Goal: Task Accomplishment & Management: Manage account settings

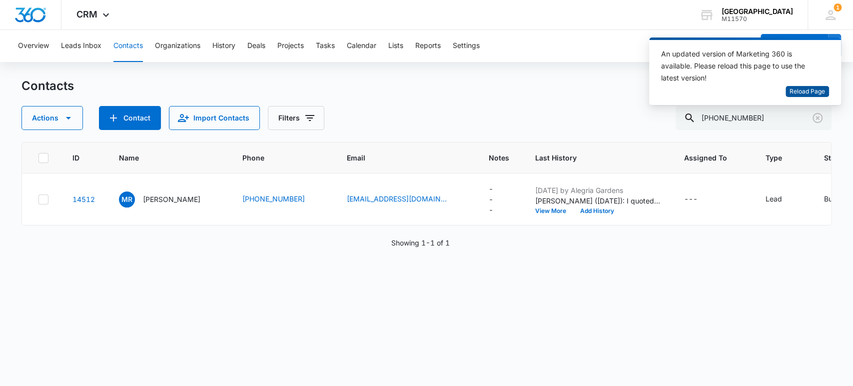
click at [801, 91] on span "Reload Page" at bounding box center [807, 91] width 35 height 9
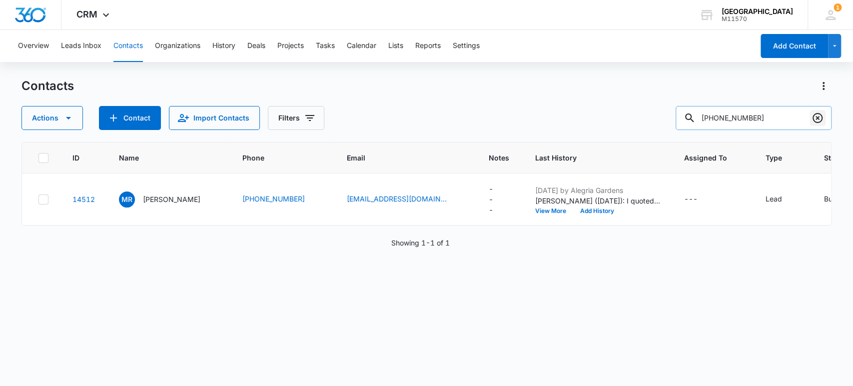
click at [816, 117] on icon "Clear" at bounding box center [818, 118] width 12 height 12
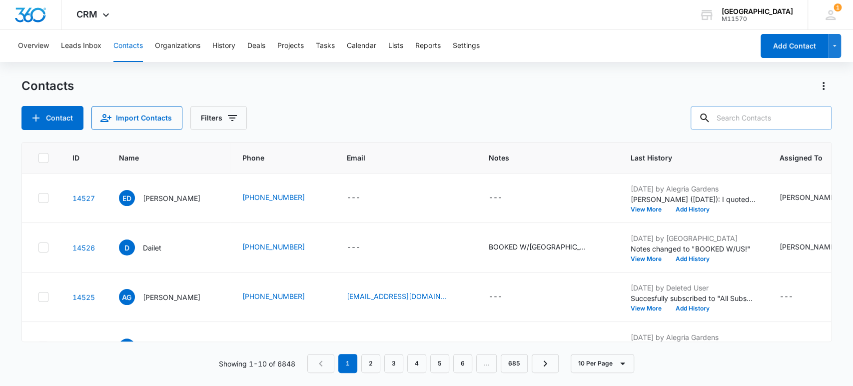
click at [756, 123] on input "text" at bounding box center [761, 118] width 141 height 24
type input "[PHONE_NUMBER]"
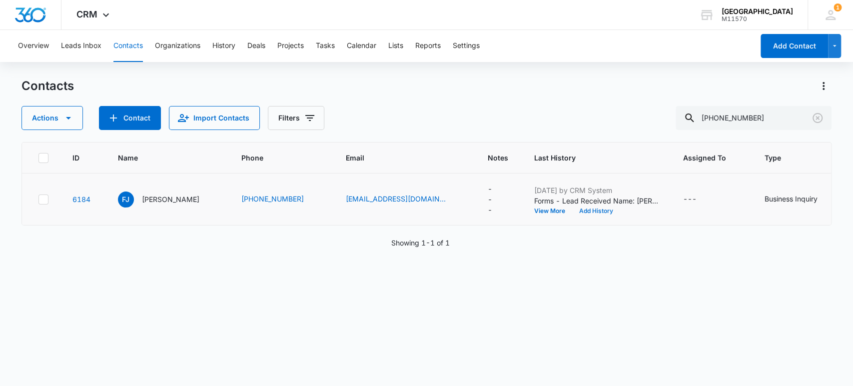
click at [572, 208] on button "Add History" at bounding box center [596, 211] width 48 height 6
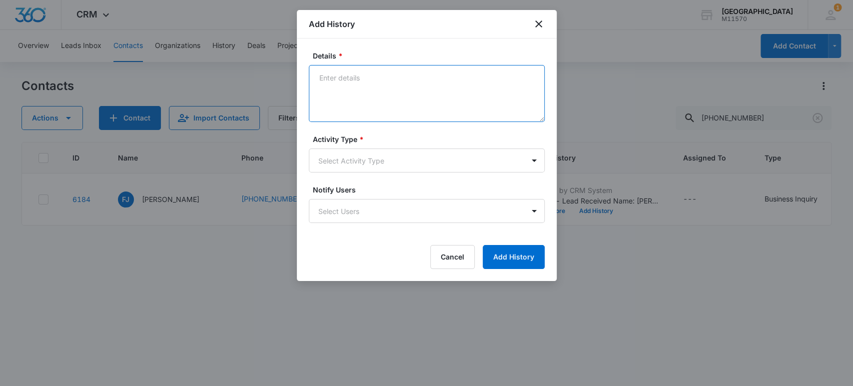
click at [330, 84] on textarea "Details *" at bounding box center [427, 93] width 236 height 57
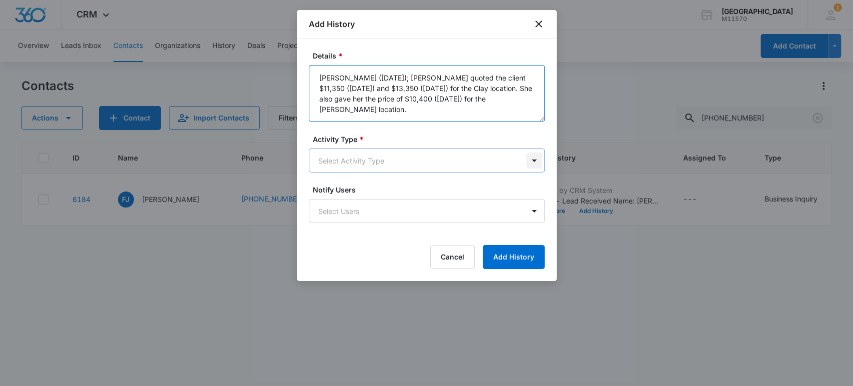
type textarea "[PERSON_NAME] ([DATE]); [PERSON_NAME] quoted the client $11,350 ([DATE]) and $1…"
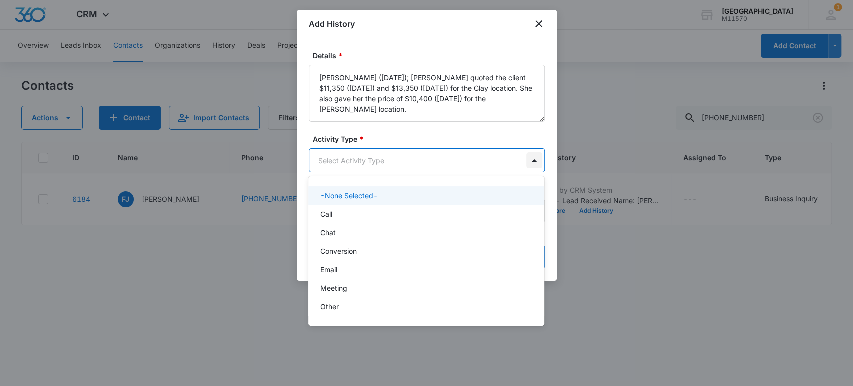
click at [535, 162] on body "CRM Apps Reputation Websites Forms CRM Email Social Shop Payments POS Content A…" at bounding box center [426, 193] width 853 height 386
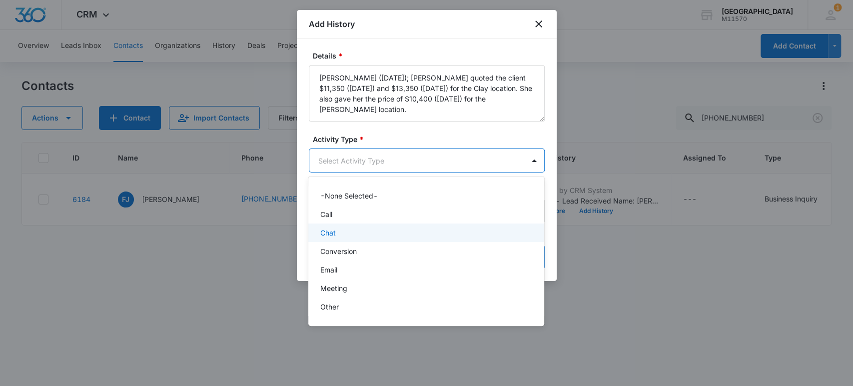
click at [339, 230] on div "Chat" at bounding box center [425, 232] width 210 height 10
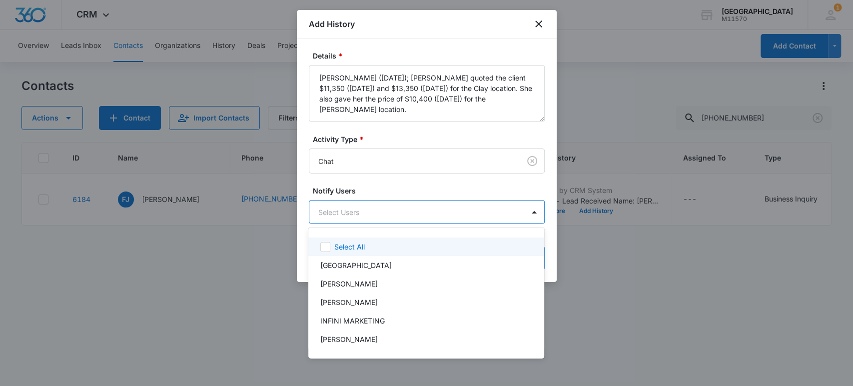
click at [335, 216] on body "CRM Apps Reputation Websites Forms CRM Email Social Shop Payments POS Content A…" at bounding box center [426, 193] width 853 height 386
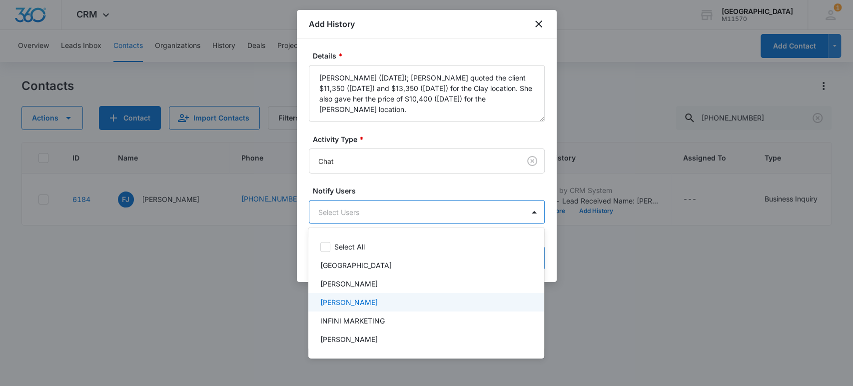
click at [349, 301] on p "[PERSON_NAME]" at bounding box center [348, 302] width 57 height 10
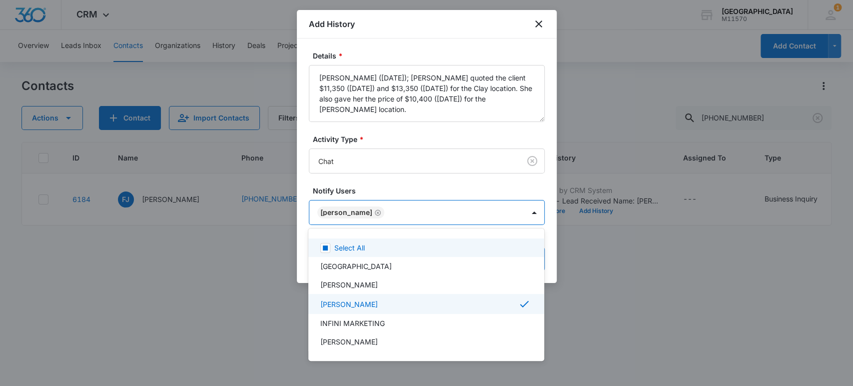
click at [341, 212] on div at bounding box center [426, 193] width 853 height 386
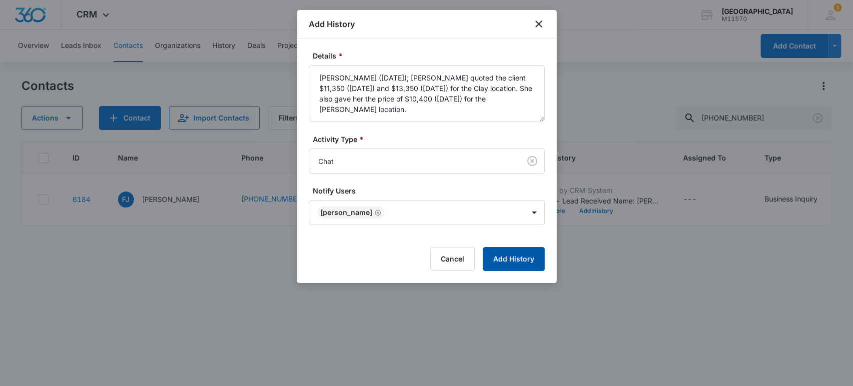
click at [529, 261] on button "Add History" at bounding box center [514, 259] width 62 height 24
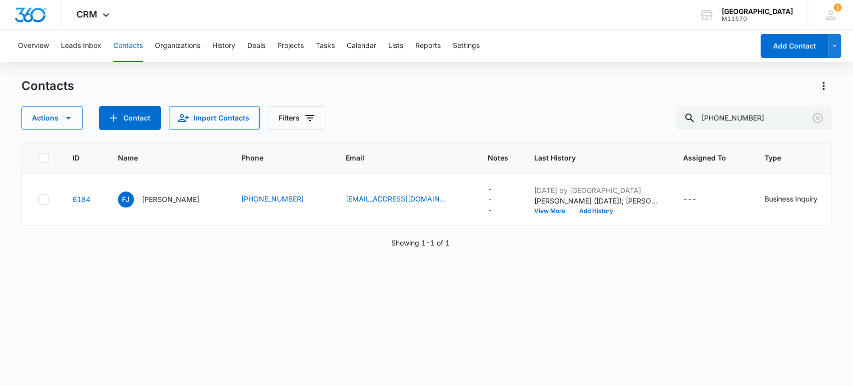
click at [813, 120] on icon "Clear" at bounding box center [818, 118] width 10 height 10
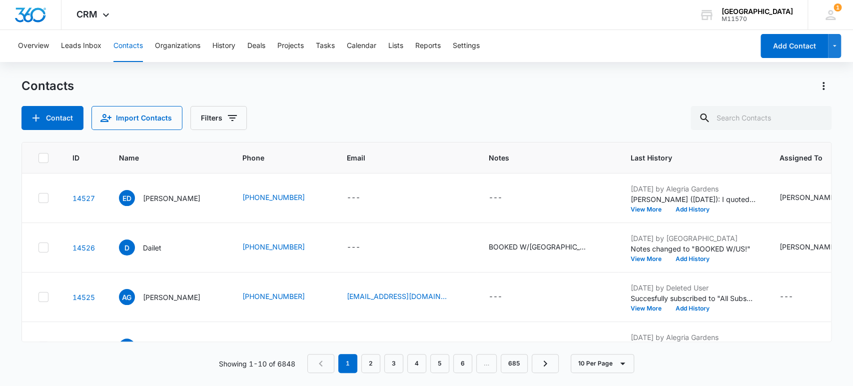
click at [422, 115] on div "Contact Import Contacts Filters" at bounding box center [426, 118] width 811 height 24
click at [749, 121] on input "text" at bounding box center [761, 118] width 141 height 24
type input "[PHONE_NUMBER]"
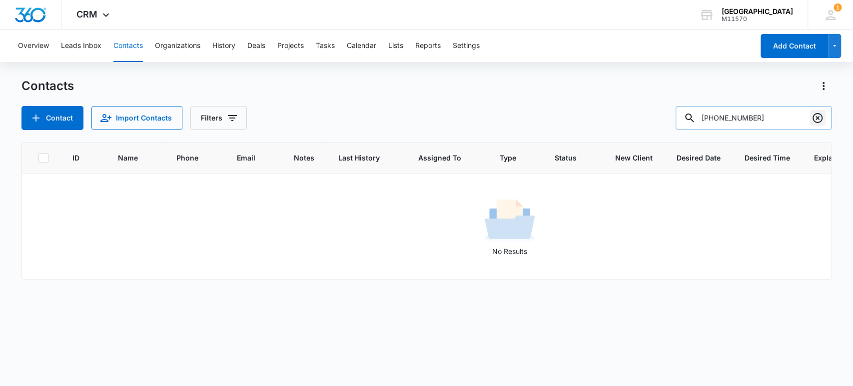
click at [818, 115] on icon "Clear" at bounding box center [818, 118] width 12 height 12
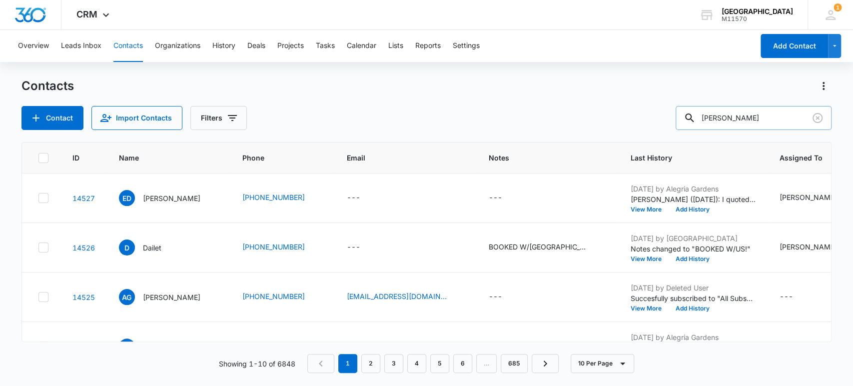
type input "[PERSON_NAME]"
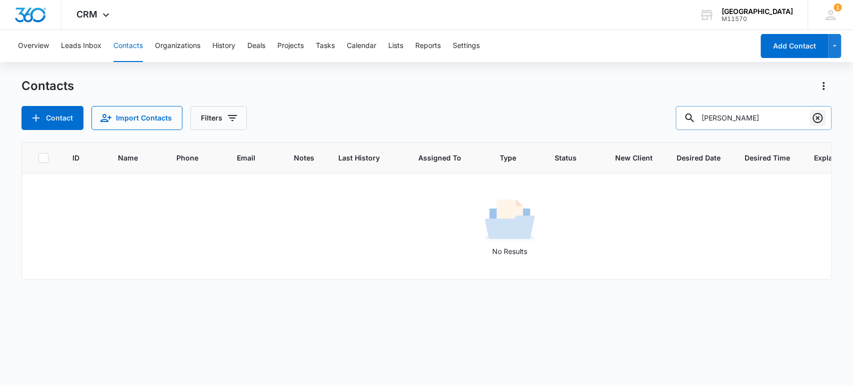
click at [816, 116] on icon "Clear" at bounding box center [818, 118] width 10 height 10
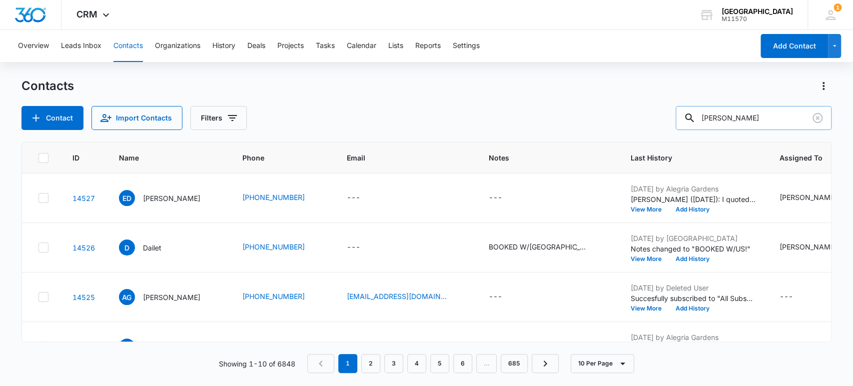
type input "[PERSON_NAME]"
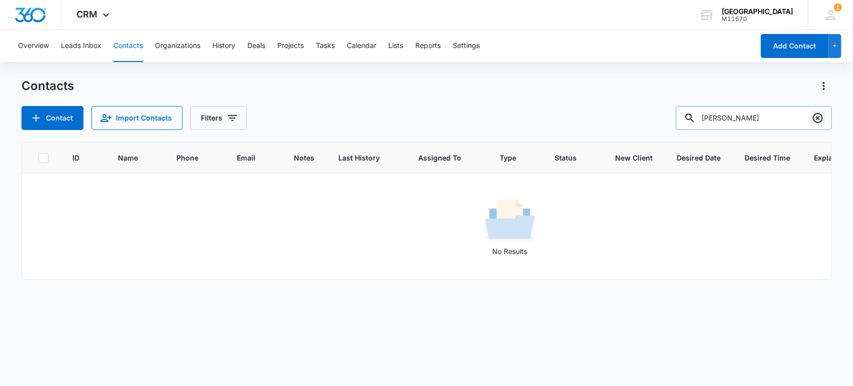
click at [819, 118] on icon "Clear" at bounding box center [818, 118] width 10 height 10
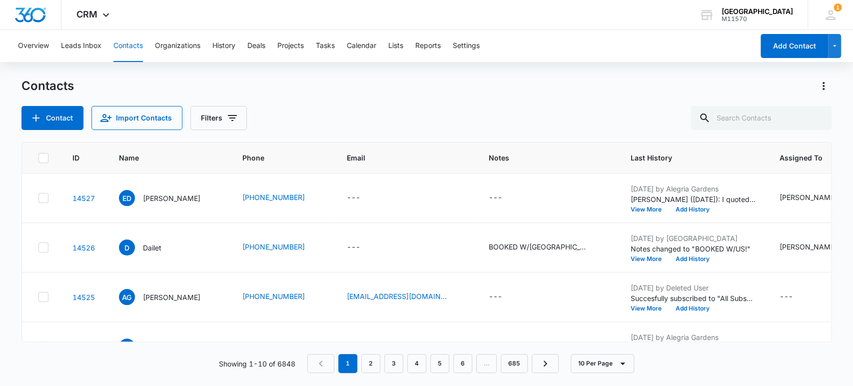
click at [351, 120] on div "Contact Import Contacts Filters" at bounding box center [426, 118] width 811 height 24
